Goal: Information Seeking & Learning: Learn about a topic

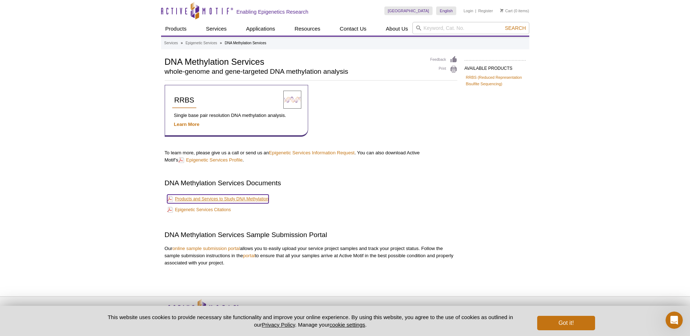
click at [215, 198] on link "Products and Services to Study DNA Methylation" at bounding box center [217, 199] width 101 height 9
click at [479, 77] on link "RRBS (Reduced Representation Bisulfite Sequencing)" at bounding box center [495, 80] width 58 height 13
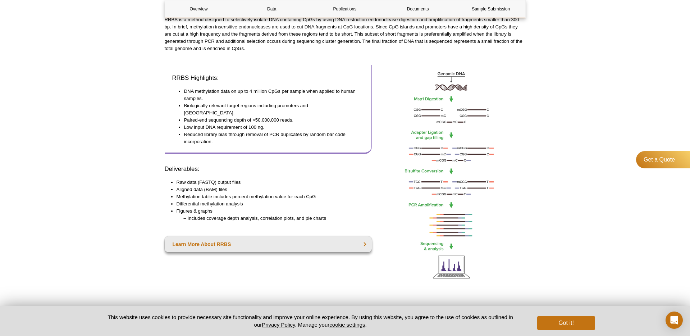
scroll to position [185, 0]
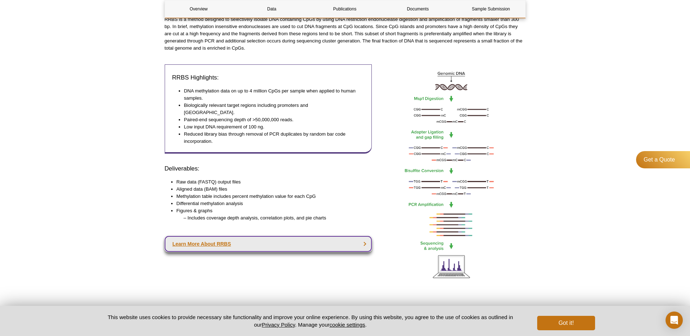
click at [358, 236] on link "Learn More About RRBS" at bounding box center [269, 244] width 208 height 16
click at [217, 237] on link "Learn More About RRBS" at bounding box center [269, 244] width 208 height 16
click at [213, 236] on link "Learn More About RRBS" at bounding box center [269, 244] width 208 height 16
click at [366, 236] on link "Learn More About RRBS" at bounding box center [269, 244] width 208 height 16
click at [219, 236] on link "Learn More About RRBS" at bounding box center [269, 244] width 208 height 16
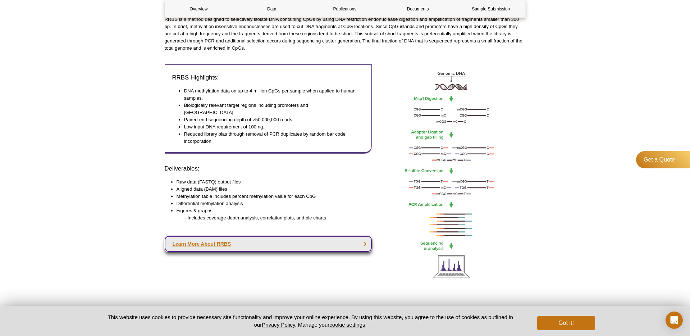
click at [213, 236] on link "Learn More About RRBS" at bounding box center [269, 244] width 208 height 16
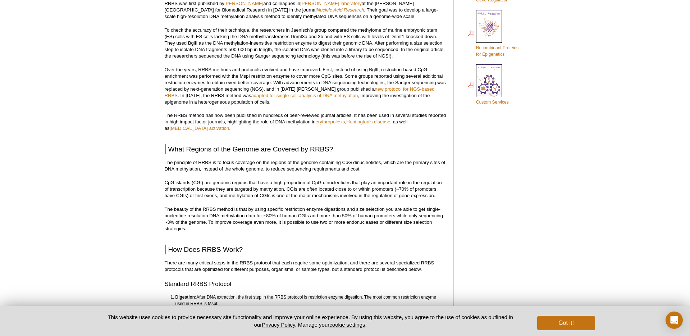
scroll to position [450, 0]
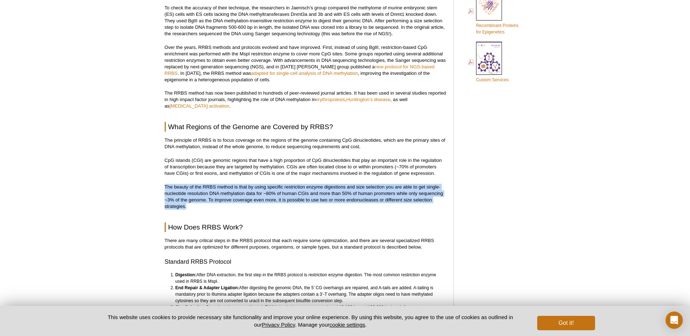
drag, startPoint x: 165, startPoint y: 186, endPoint x: 194, endPoint y: 206, distance: 34.6
click at [194, 206] on p "The beauty of the RRBS method is that by using specific restriction enzyme dige…" at bounding box center [306, 197] width 282 height 26
copy p "The beauty of the RRBS method is that by using specific restriction enzyme dige…"
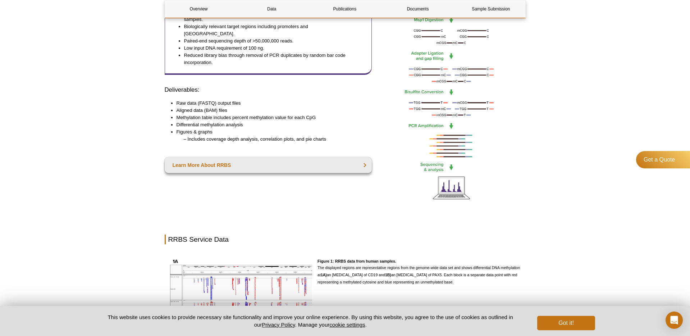
scroll to position [274, 0]
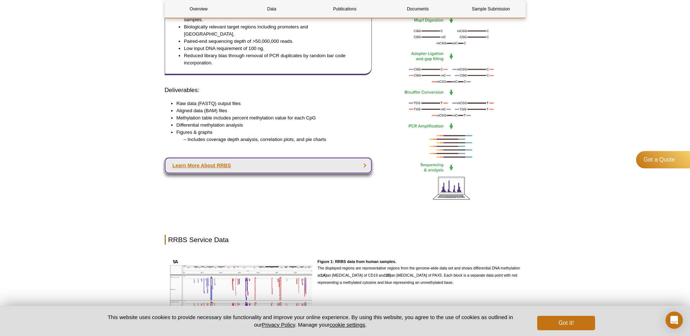
click at [211, 158] on link "Learn More About RRBS" at bounding box center [269, 166] width 208 height 16
click at [214, 159] on link "Learn More About RRBS" at bounding box center [269, 166] width 208 height 16
click at [365, 158] on link "Learn More About RRBS" at bounding box center [269, 166] width 208 height 16
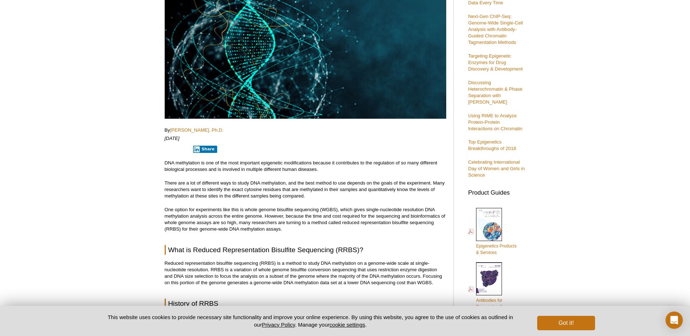
scroll to position [118, 0]
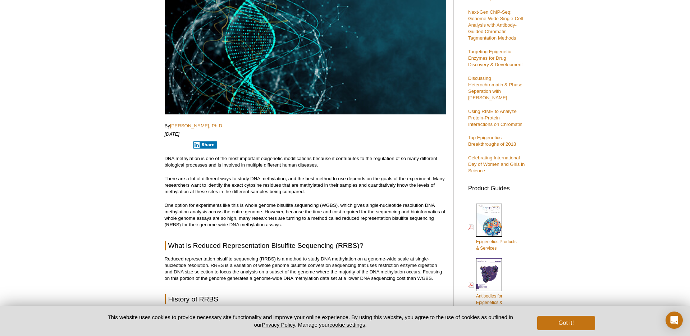
drag, startPoint x: 264, startPoint y: 124, endPoint x: 172, endPoint y: 126, distance: 92.5
click at [172, 126] on p "By [PERSON_NAME], Ph.D." at bounding box center [306, 126] width 282 height 6
copy link "[PERSON_NAME], Ph.D."
